Goal: Check status: Check status

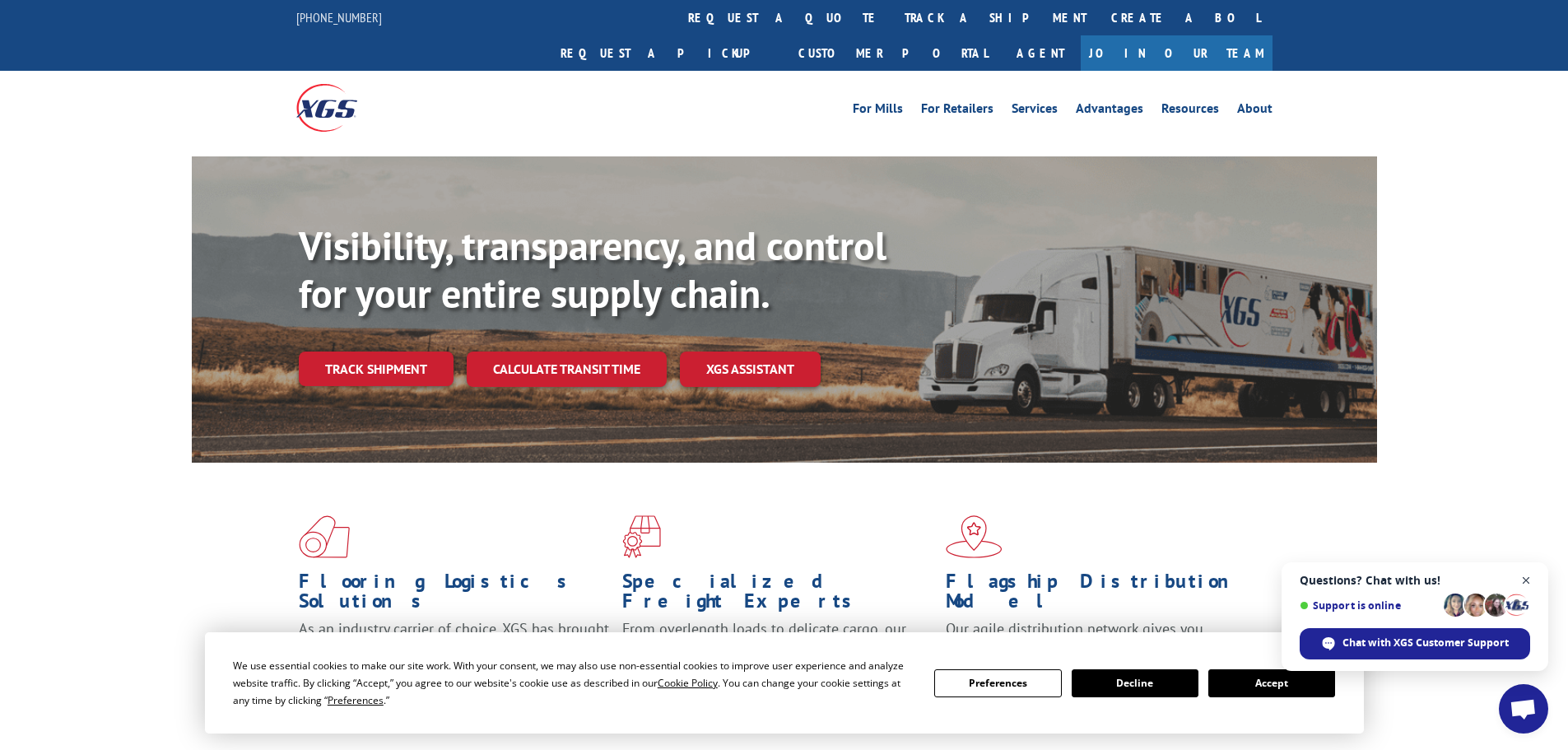
click at [1531, 580] on span "Close chat" at bounding box center [1526, 580] width 21 height 21
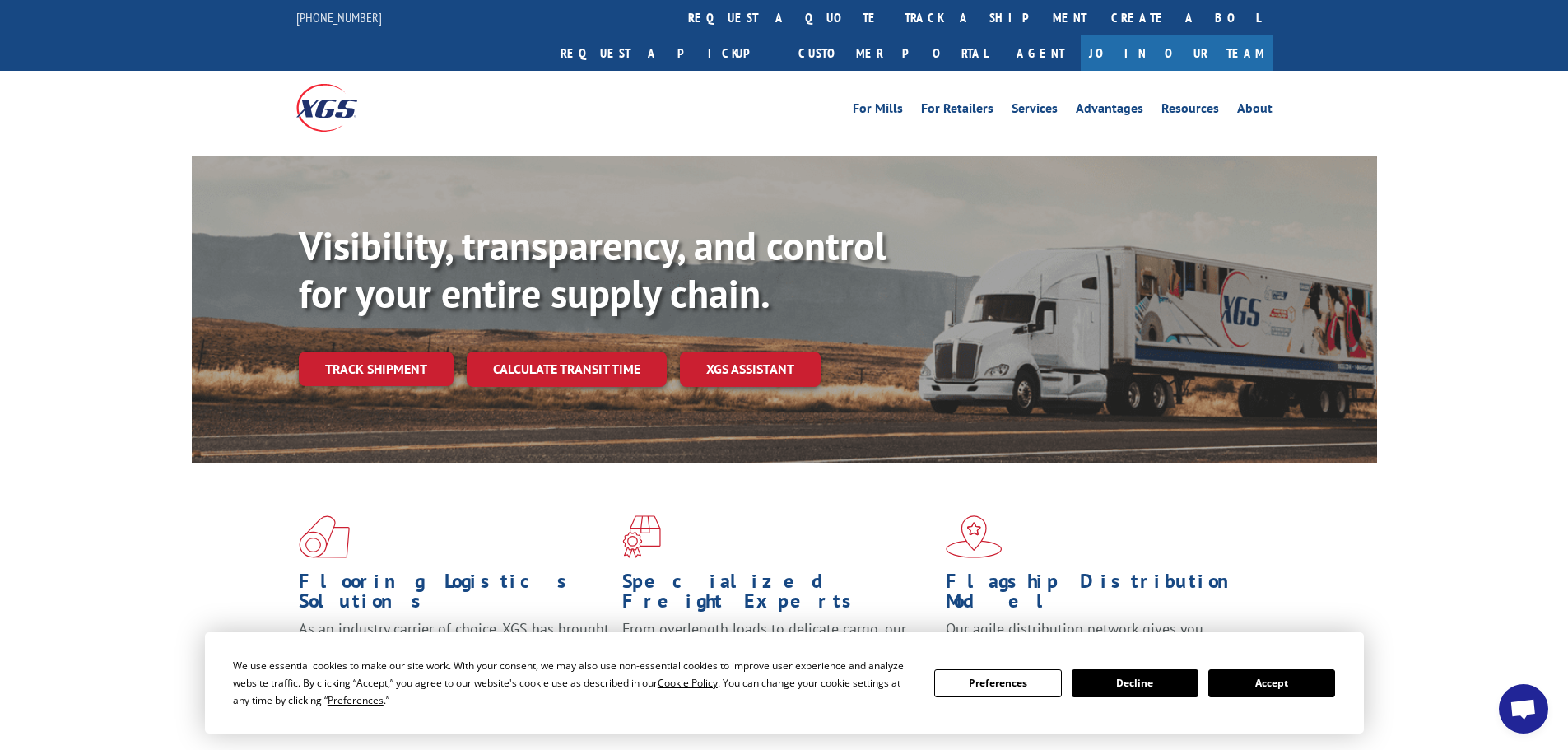
click at [1331, 687] on button "Accept" at bounding box center [1271, 683] width 127 height 28
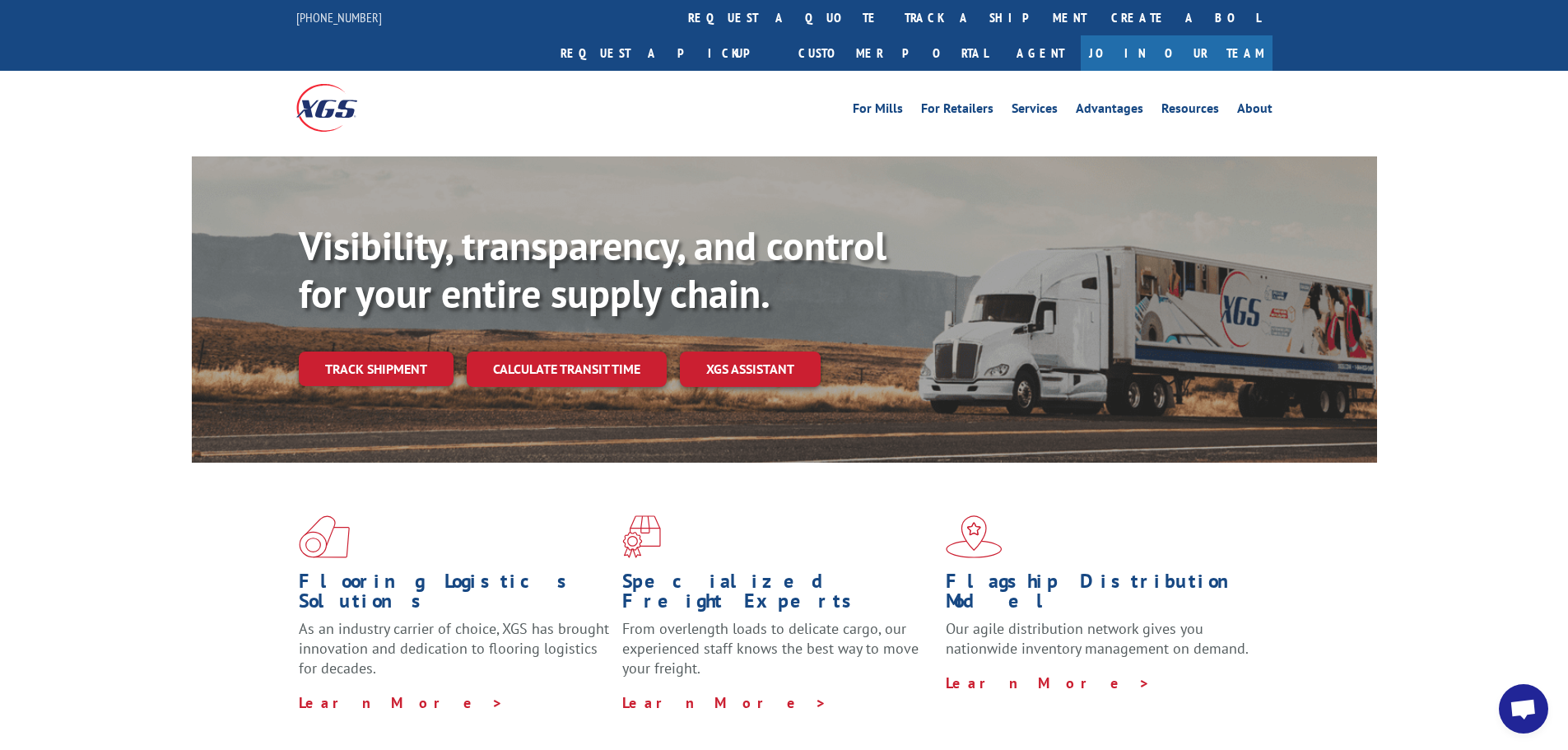
click at [410, 355] on div "Visibility, transparency, and control for your entire supply chain. Track shipm…" at bounding box center [838, 338] width 1078 height 230
click at [410, 352] on div "Visibility, transparency, and control for your entire supply chain. Track shipm…" at bounding box center [838, 338] width 1078 height 230
click at [410, 352] on link "Track shipment" at bounding box center [376, 369] width 154 height 34
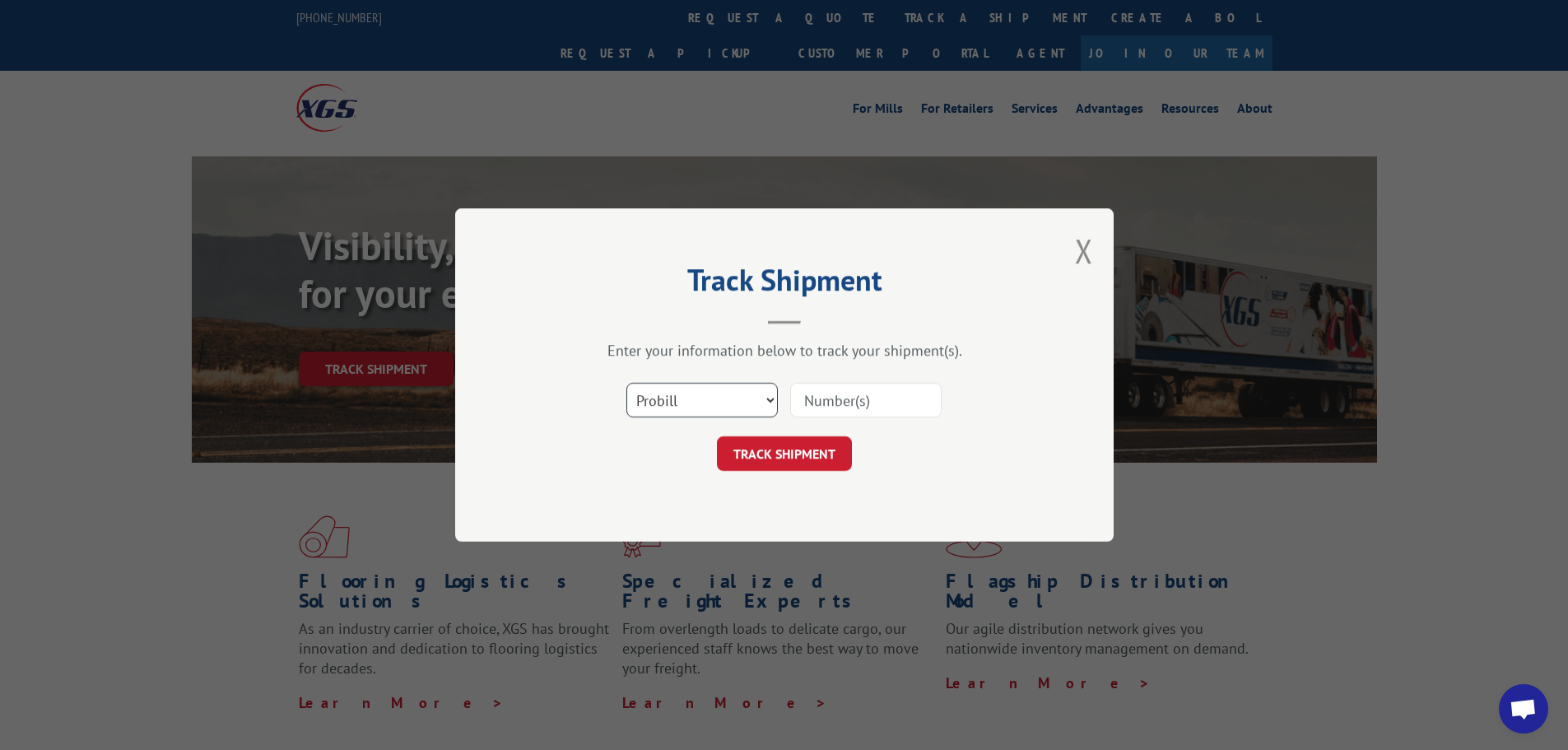
click at [694, 416] on select "Select category... Probill BOL PO" at bounding box center [702, 400] width 151 height 34
select select "bol"
click at [626, 383] on select "Select category... Probill BOL PO" at bounding box center [702, 400] width 151 height 34
paste input "478639"
type input "478639"
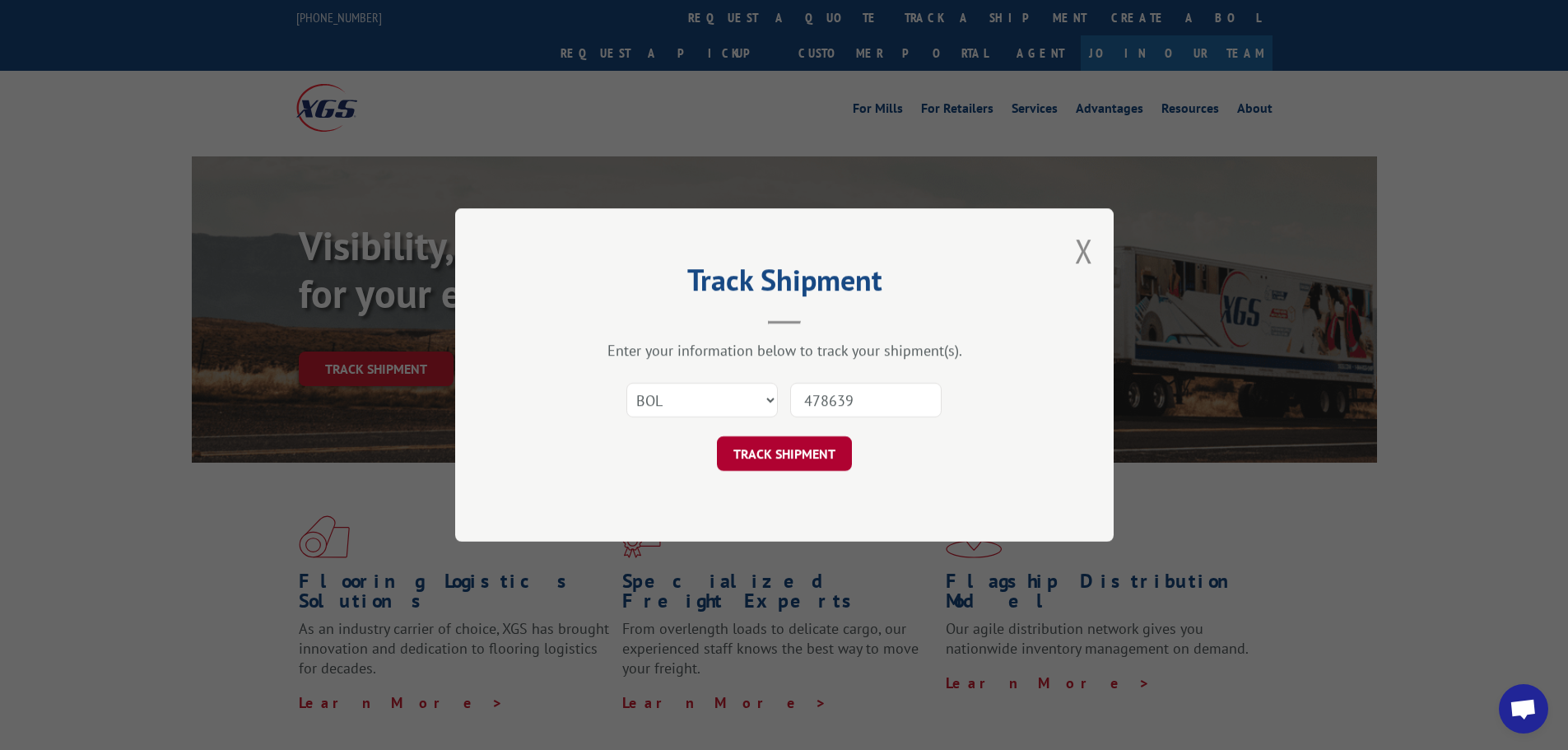
click at [750, 449] on button "TRACK SHIPMENT" at bounding box center [784, 454] width 135 height 34
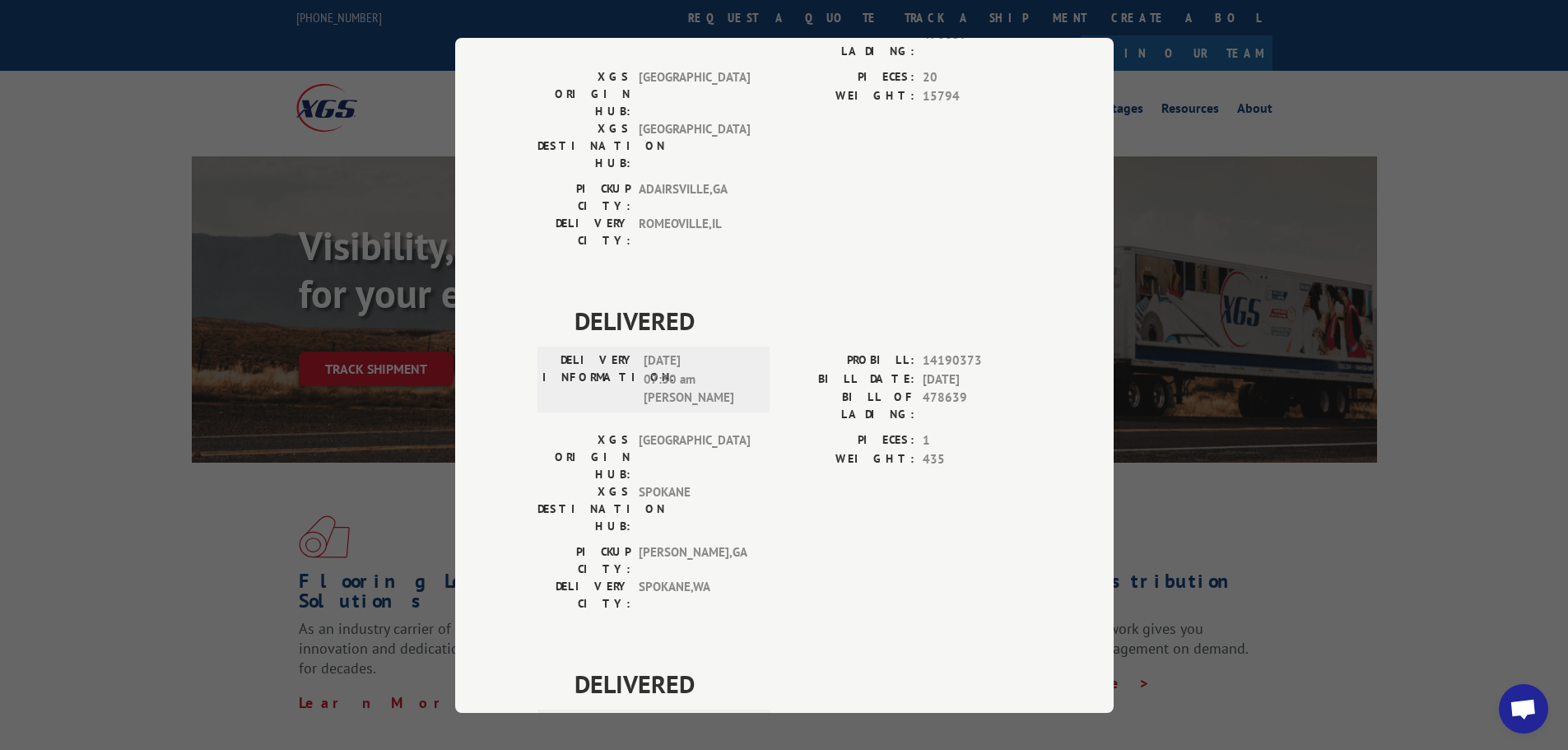
scroll to position [595, 0]
click at [286, 448] on div "Track Shipment DELIVERED DELIVERY INFORMATION: PROBILL: 9753536 BILL DATE: [DAT…" at bounding box center [784, 375] width 1568 height 750
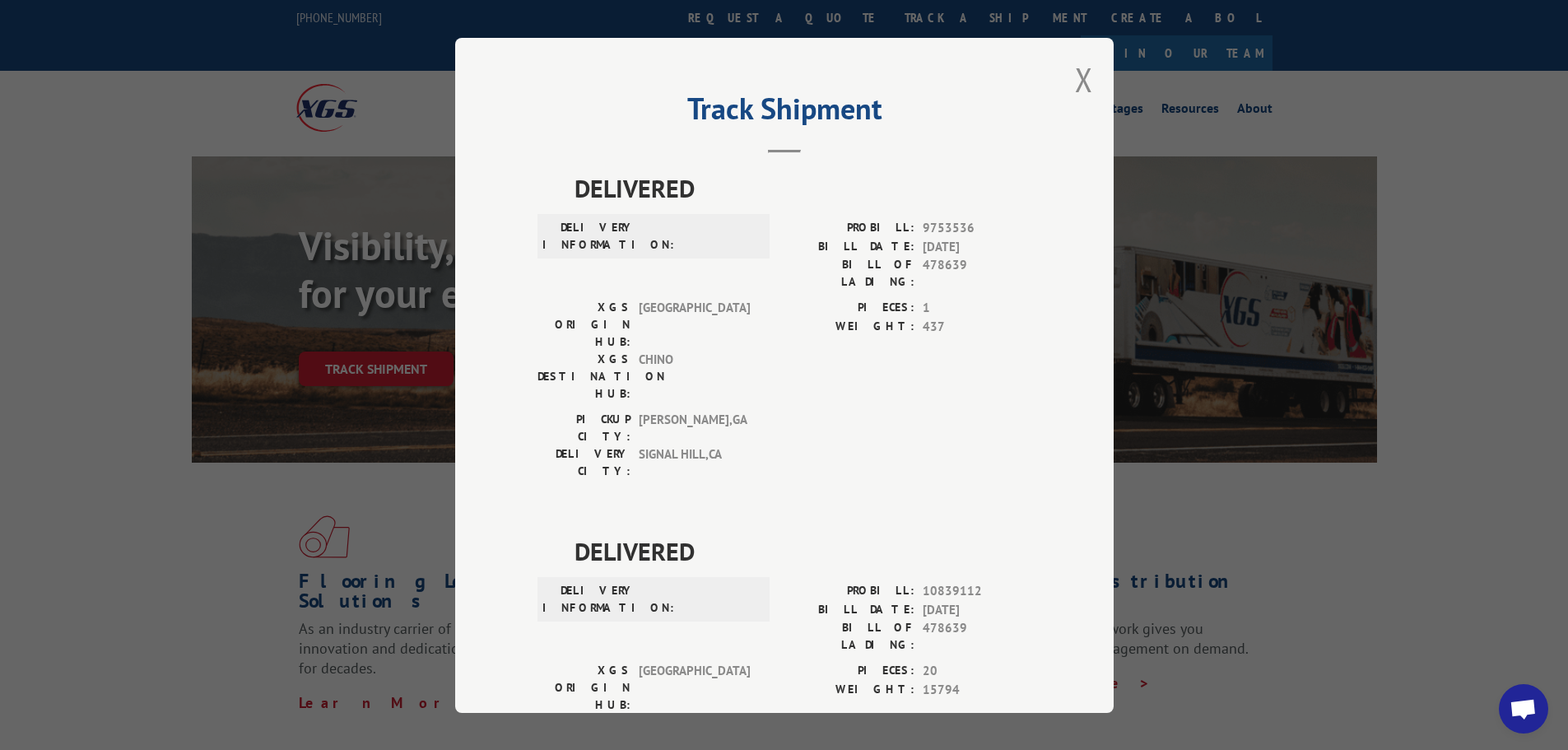
scroll to position [0, 0]
click at [1074, 76] on button "Close modal" at bounding box center [1084, 81] width 18 height 44
